Goal: Task Accomplishment & Management: Manage account settings

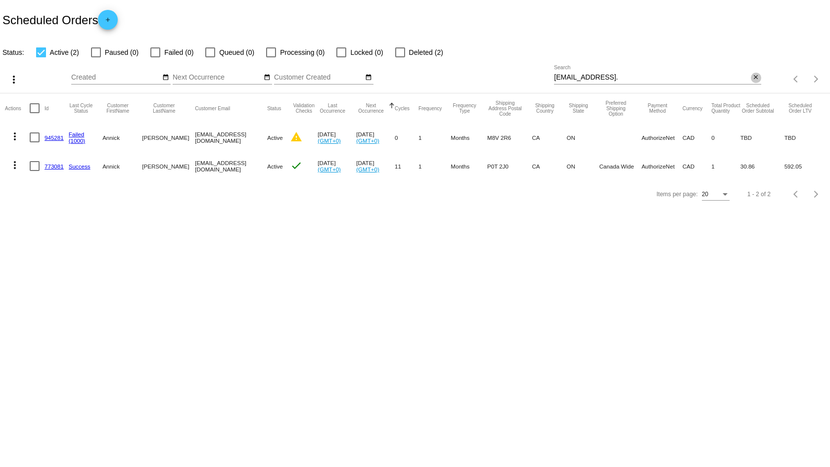
click at [758, 75] on mat-icon "close" at bounding box center [755, 78] width 7 height 8
click at [751, 93] on mat-table "Actions Id Last Cycle Status Customer FirstName Customer LastName Customer Emai…" at bounding box center [415, 136] width 830 height 87
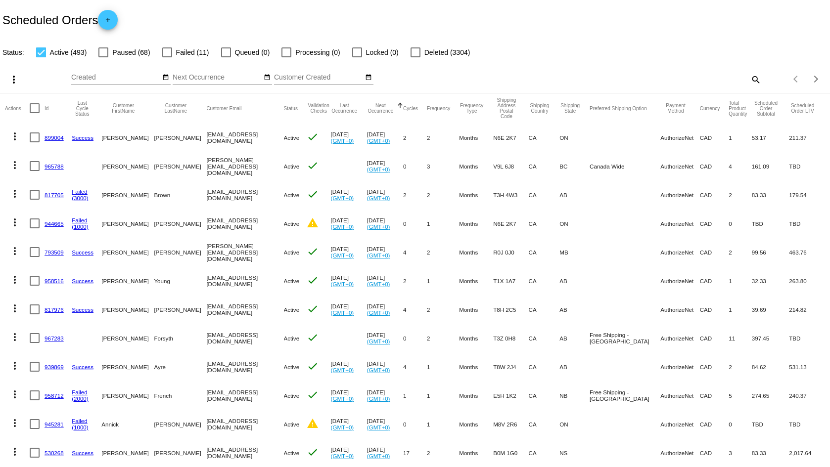
click at [749, 80] on mat-icon "search" at bounding box center [755, 79] width 12 height 15
click at [682, 78] on input "Search" at bounding box center [657, 78] width 207 height 8
paste input "[EMAIL_ADDRESS][DOMAIN_NAME]"
type input "[EMAIL_ADDRESS][DOMAIN_NAME]"
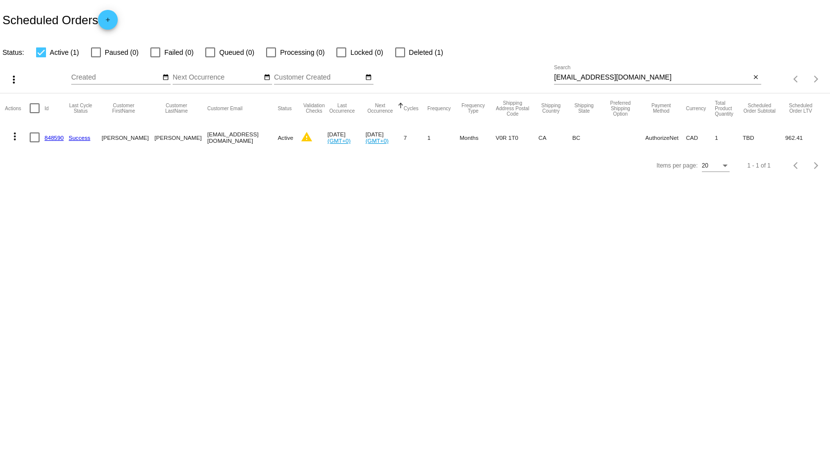
click at [54, 137] on link "848590" at bounding box center [54, 137] width 19 height 6
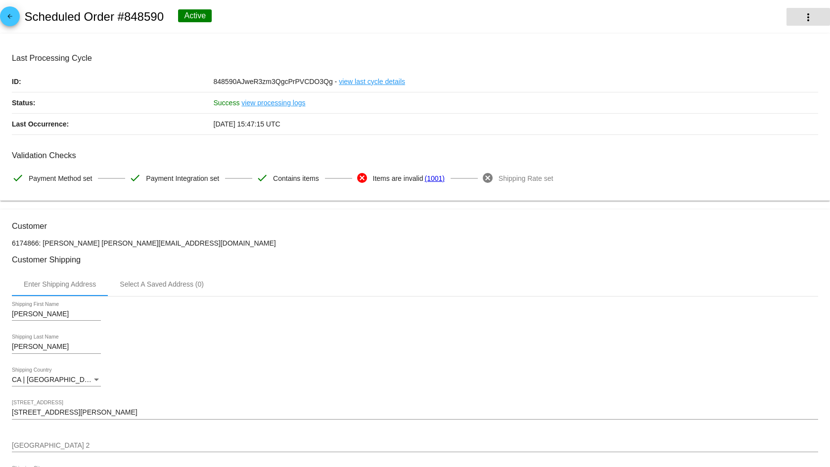
click at [802, 14] on mat-icon "more_vert" at bounding box center [808, 17] width 12 height 12
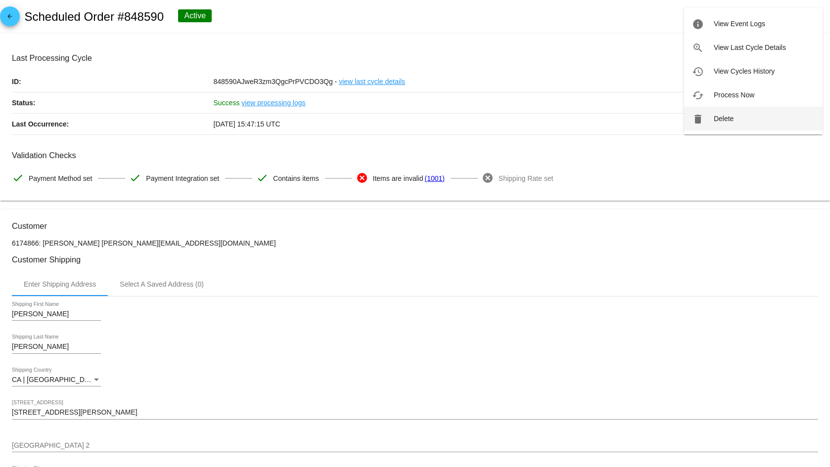
click at [726, 117] on span "Delete" at bounding box center [724, 119] width 20 height 8
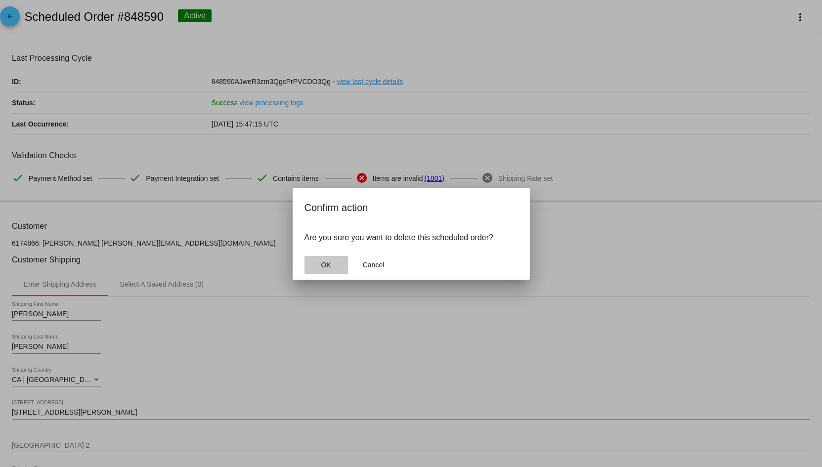
click at [324, 271] on button "OK" at bounding box center [327, 265] width 44 height 18
